Goal: Navigation & Orientation: Find specific page/section

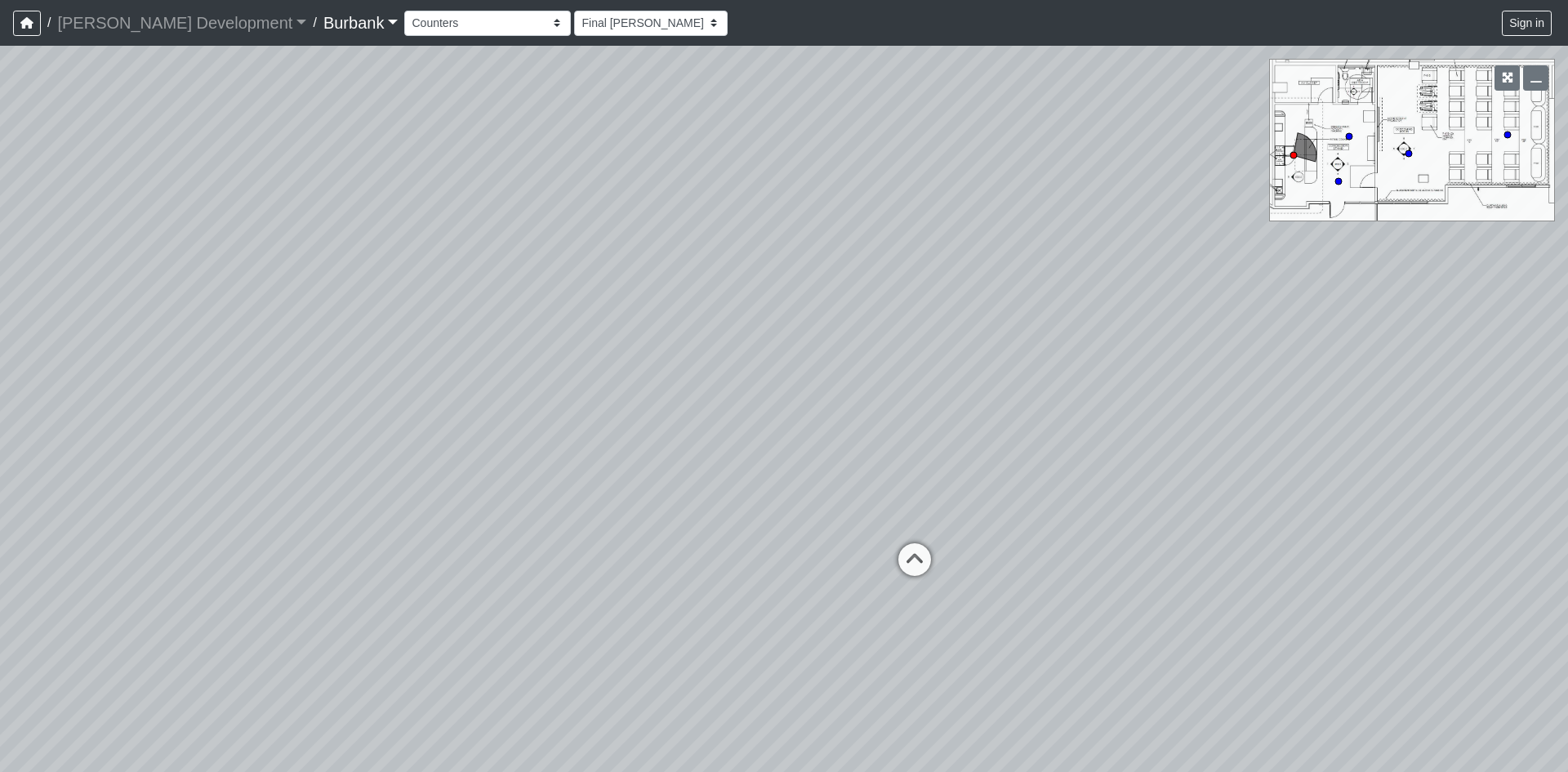
select select "ubkUkVpCNyeBDpCpXE4WJJ"
drag, startPoint x: 0, startPoint y: 0, endPoint x: 1366, endPoint y: 171, distance: 1376.7
click at [1366, 171] on div "Loading... Concession Stand Loading... Entry" at bounding box center [784, 408] width 1568 height 726
drag, startPoint x: 955, startPoint y: 349, endPoint x: 1167, endPoint y: 351, distance: 212.0
click at [1167, 351] on div "Loading... Concession Stand Loading... Entry" at bounding box center [784, 408] width 1568 height 726
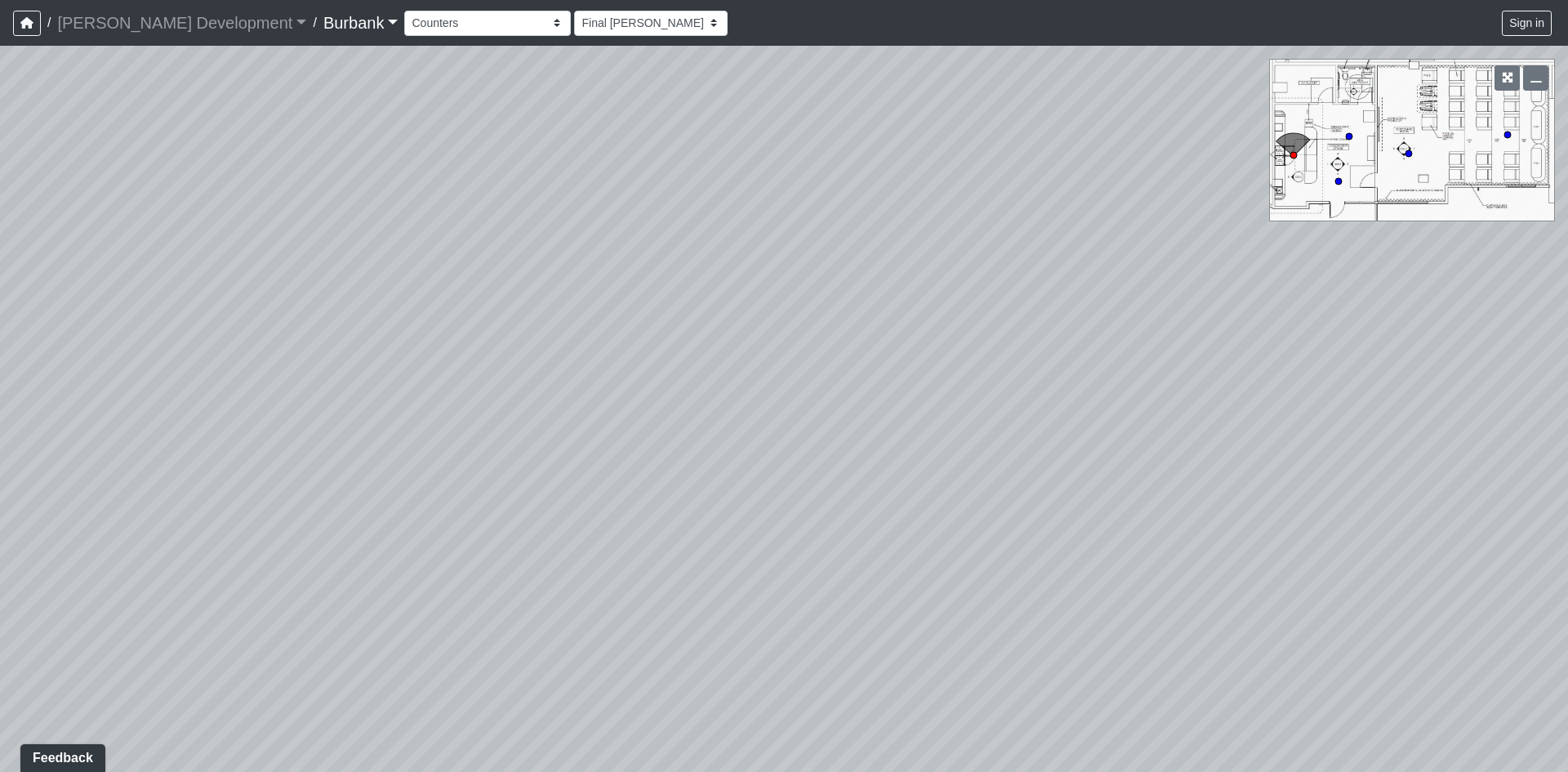
drag, startPoint x: 865, startPoint y: 394, endPoint x: 1230, endPoint y: 310, distance: 374.5
click at [1139, 321] on div "Loading... Concession Stand Loading... Entry" at bounding box center [784, 408] width 1568 height 726
drag, startPoint x: 910, startPoint y: 359, endPoint x: 1209, endPoint y: 595, distance: 380.9
click at [1229, 586] on div "Loading... Concession Stand Loading... Entry" at bounding box center [784, 408] width 1568 height 726
drag, startPoint x: 1033, startPoint y: 546, endPoint x: 1353, endPoint y: 455, distance: 332.7
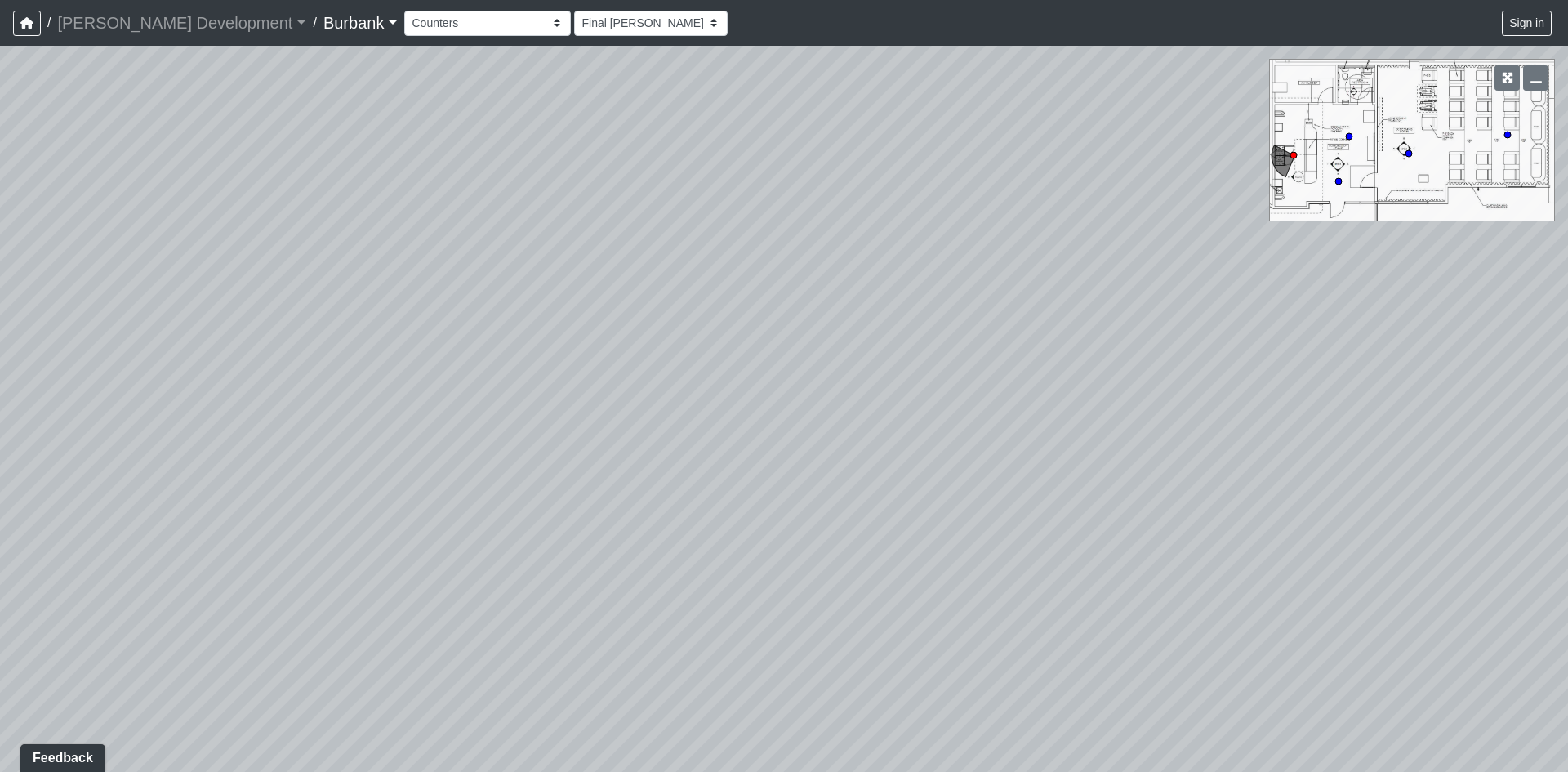
click at [1296, 463] on div "Loading... Concession Stand Loading... Entry" at bounding box center [784, 408] width 1568 height 726
drag, startPoint x: 920, startPoint y: 541, endPoint x: 1102, endPoint y: 466, distance: 196.8
click at [1102, 466] on div "Loading... Concession Stand Loading... Entry" at bounding box center [784, 408] width 1568 height 726
